Goal: Feedback & Contribution: Contribute content

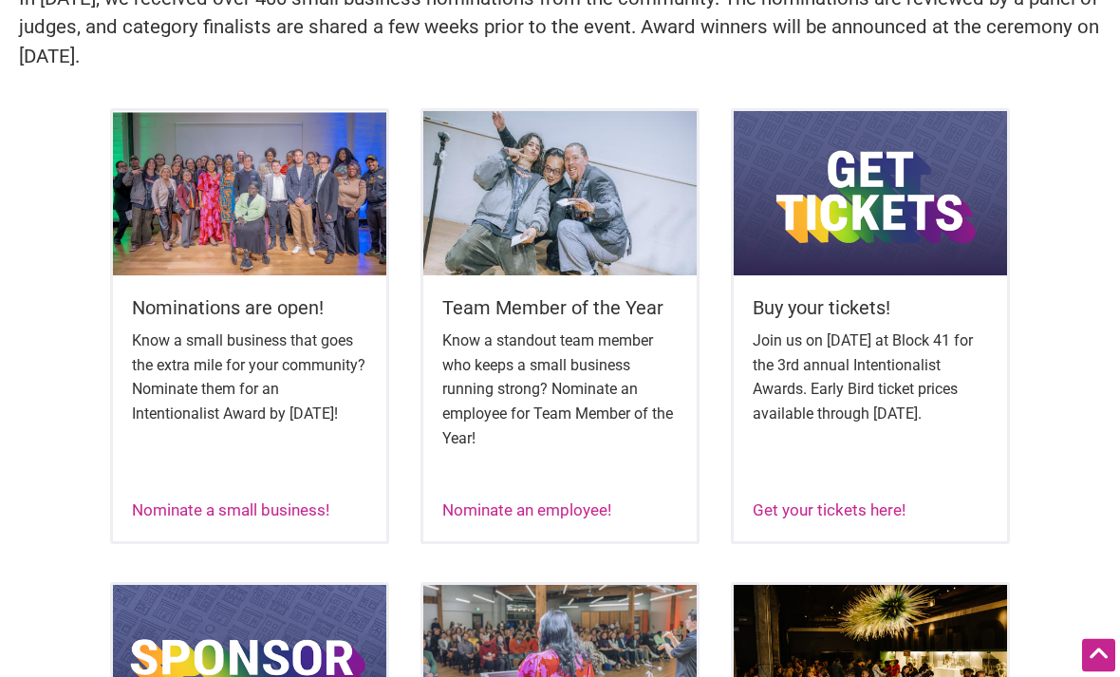
scroll to position [639, 0]
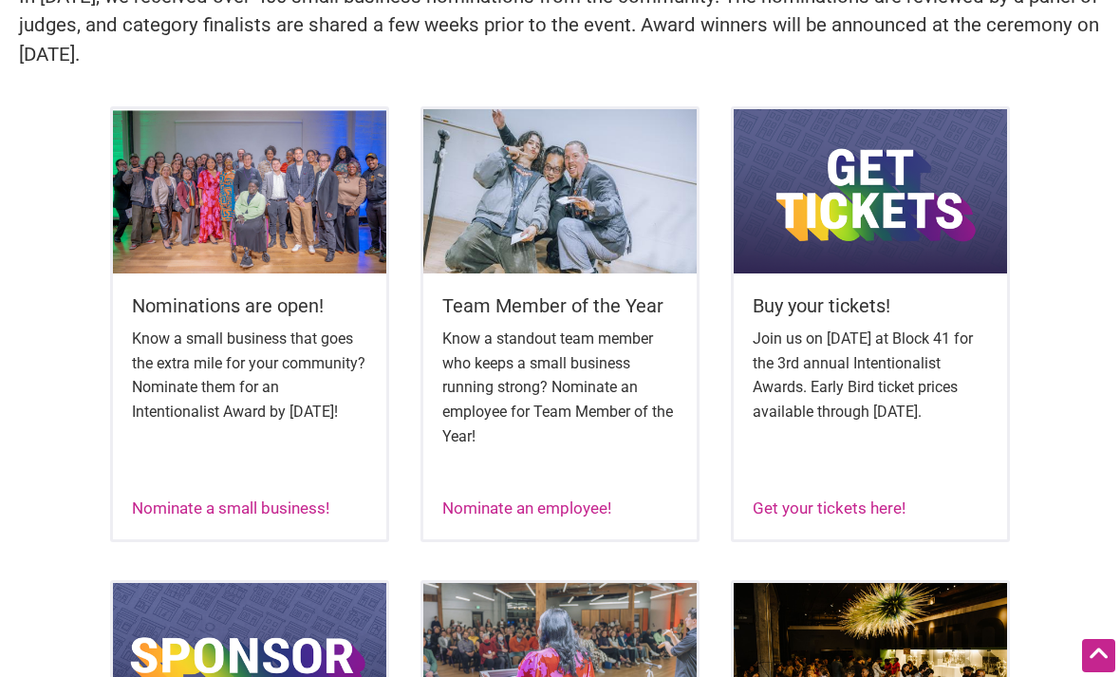
click at [172, 487] on div "Nominations are open! Know a small business that goes the extra mile for your c…" at bounding box center [249, 384] width 273 height 222
click at [163, 498] on link "Nominate a small business!" at bounding box center [230, 507] width 197 height 19
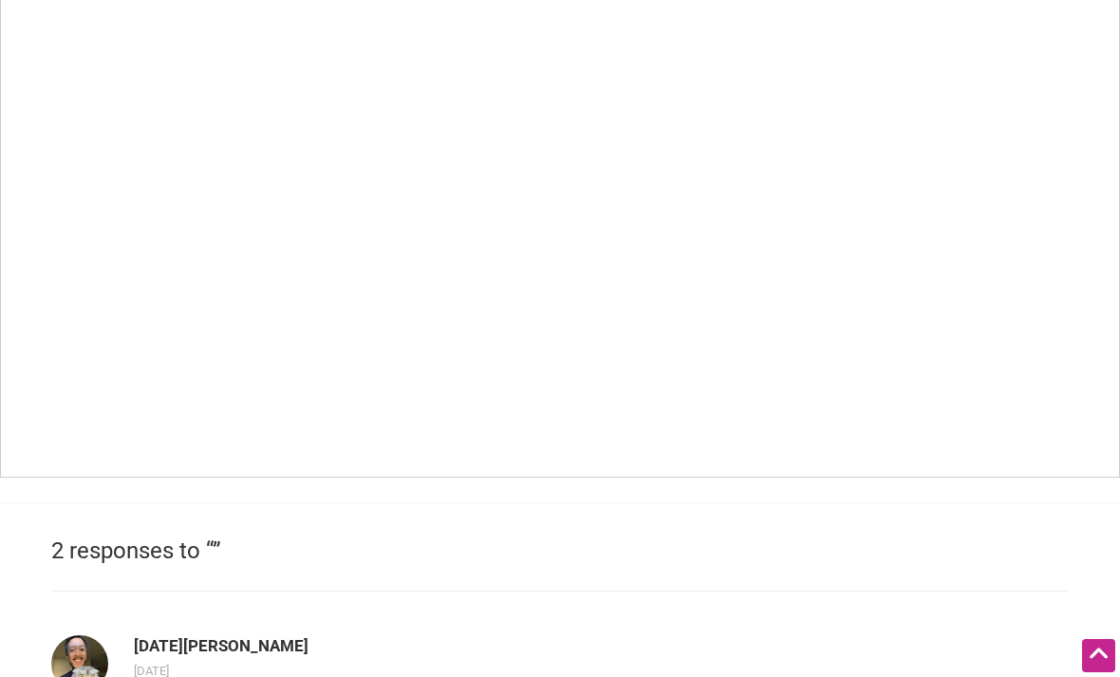
scroll to position [1434, 0]
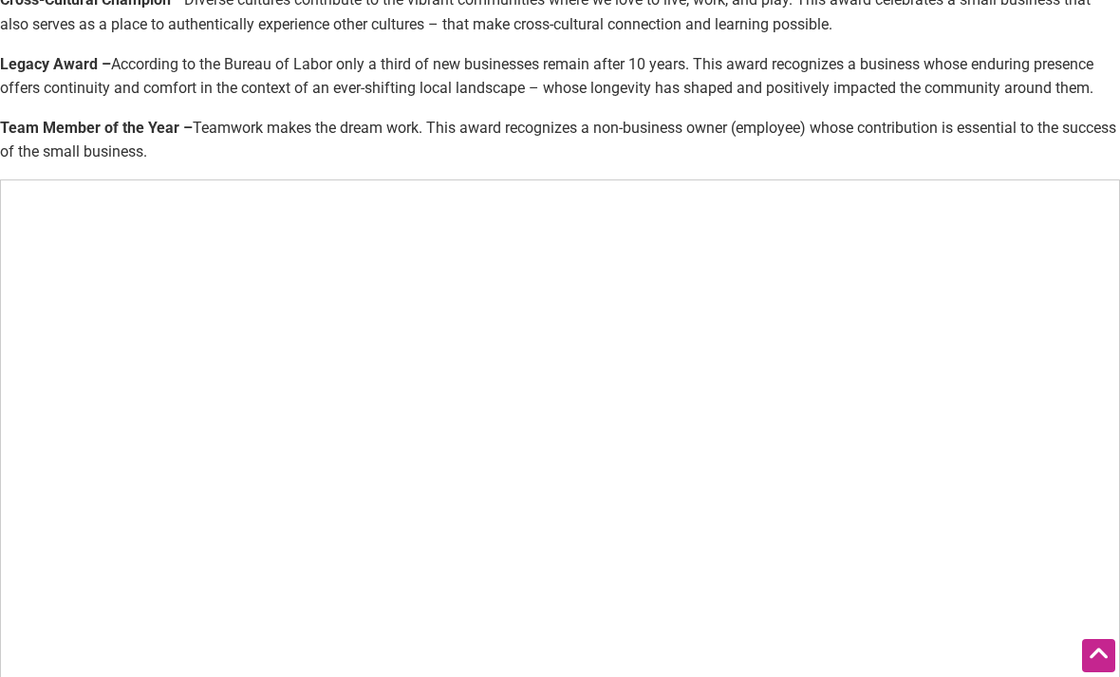
scroll to position [1130, 0]
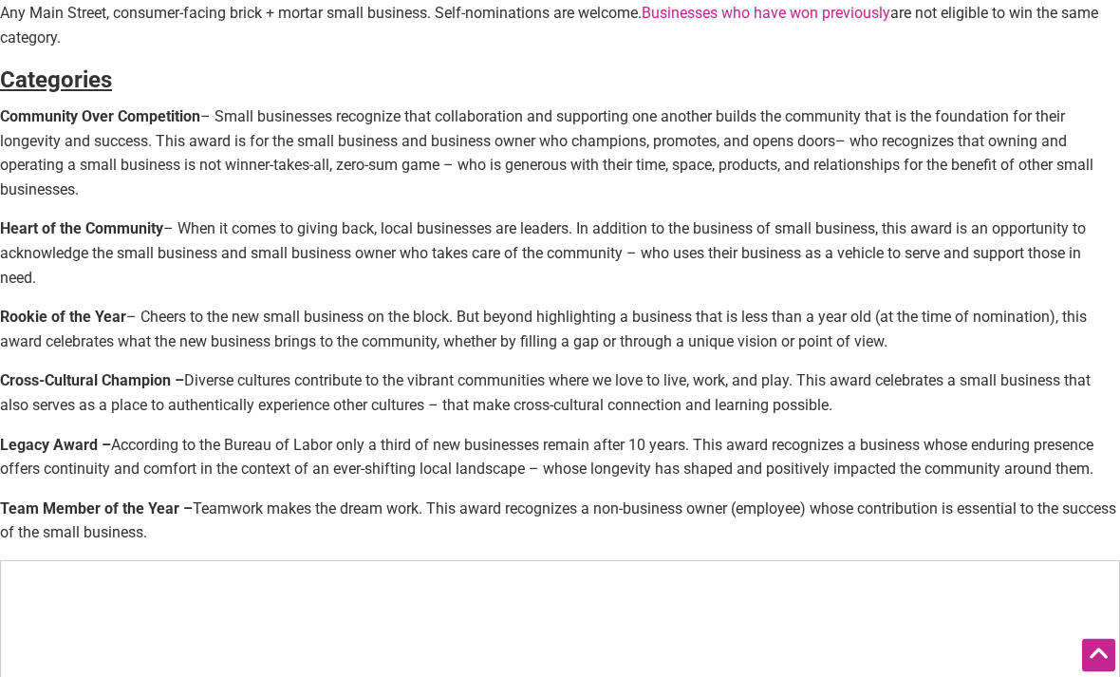
scroll to position [739, 0]
